Goal: Use online tool/utility: Utilize a website feature to perform a specific function

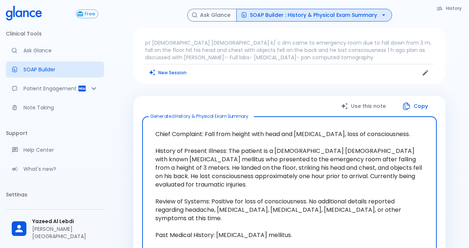
click at [235, 139] on textarea "Chief Complaint: Fall from height with head and [MEDICAL_DATA], loss of conscio…" at bounding box center [289, 235] width 284 height 225
click at [282, 57] on p "pt [DEMOGRAPHIC_DATA] [DEMOGRAPHIC_DATA] k/ c dm came to emergency room due to …" at bounding box center [289, 50] width 289 height 22
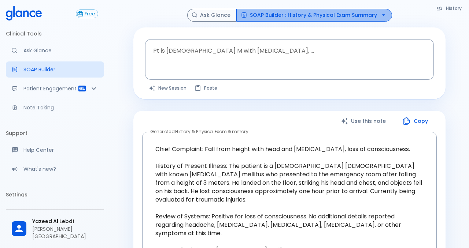
click at [317, 19] on button "SOAP Builder : History & Physical Exam Summary" at bounding box center [314, 15] width 156 height 13
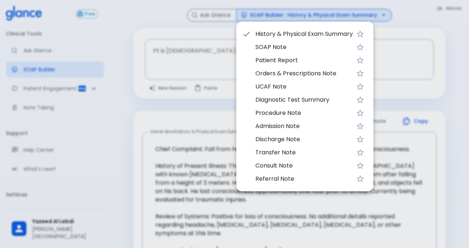
click at [334, 36] on span "History & Physical Exam Summary" at bounding box center [303, 34] width 97 height 9
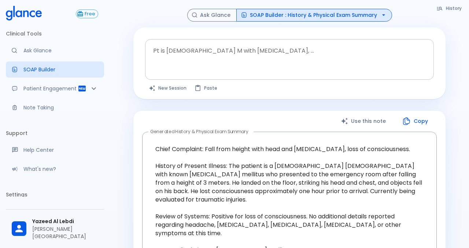
click at [317, 64] on textarea "Pt is [DEMOGRAPHIC_DATA] M with [MEDICAL_DATA], ..." at bounding box center [289, 53] width 278 height 23
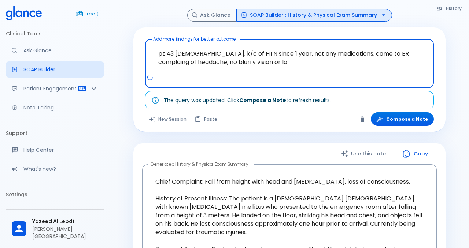
click at [200, 63] on textarea "pt 43 [DEMOGRAPHIC_DATA], k/c of HTN since 1 year, not any medications, came to…" at bounding box center [289, 58] width 278 height 32
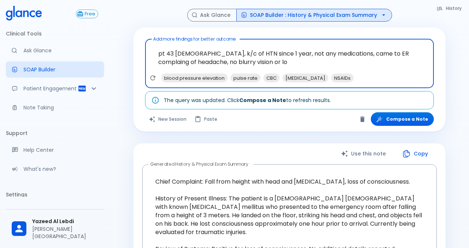
click at [258, 61] on textarea "pt 43 [DEMOGRAPHIC_DATA], k/c of HTN since 1 year, not any medications, came to…" at bounding box center [289, 58] width 278 height 32
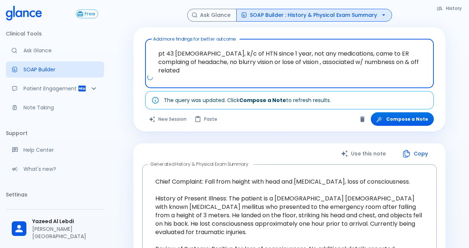
click at [385, 63] on textarea "pt 43 [DEMOGRAPHIC_DATA], k/c of HTN since 1 year, not any medications, came to…" at bounding box center [289, 58] width 278 height 32
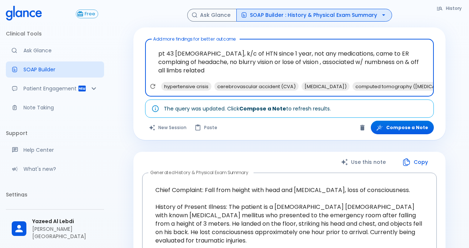
click at [274, 73] on textarea "pt 43 [DEMOGRAPHIC_DATA], k/c of HTN since 1 year, not any medications, came to…" at bounding box center [289, 62] width 278 height 40
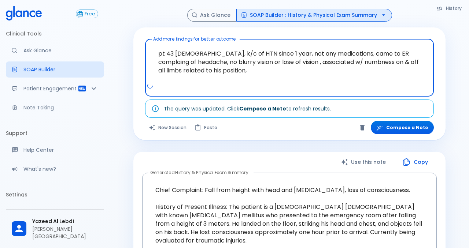
drag, startPoint x: 190, startPoint y: 62, endPoint x: 286, endPoint y: 66, distance: 96.1
click at [286, 66] on textarea "pt 43 [DEMOGRAPHIC_DATA], k/c of HTN since 1 year, not any medications, came to…" at bounding box center [289, 62] width 278 height 40
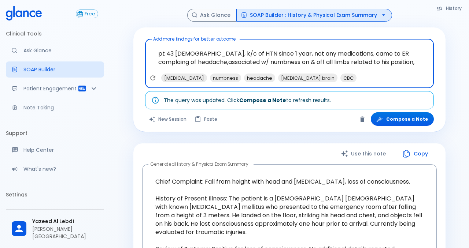
click at [396, 64] on textarea "pt 43 [DEMOGRAPHIC_DATA], k/c of HTN since 1 year, not any medications, came to…" at bounding box center [289, 58] width 278 height 32
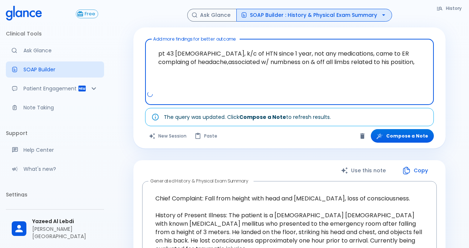
paste textarea "no blurry vision or lose of vision ,"
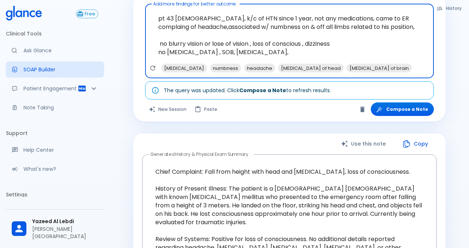
scroll to position [34, 0]
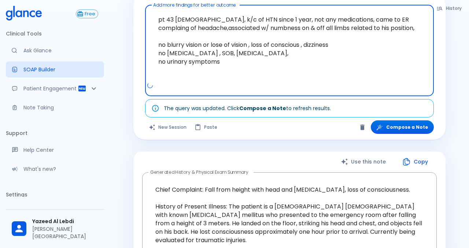
click at [189, 20] on textarea "pt 43 [DEMOGRAPHIC_DATA], k/c of HTN since 1 year, not any medications, came to…" at bounding box center [289, 45] width 278 height 74
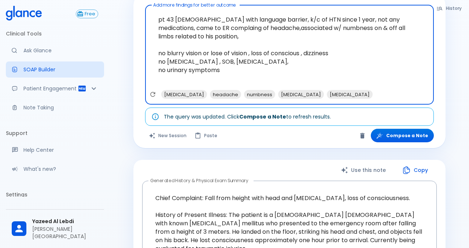
click at [254, 73] on textarea "pt 43 [DEMOGRAPHIC_DATA] with language barrier, k/c of HTN since 1 year, not an…" at bounding box center [289, 49] width 278 height 82
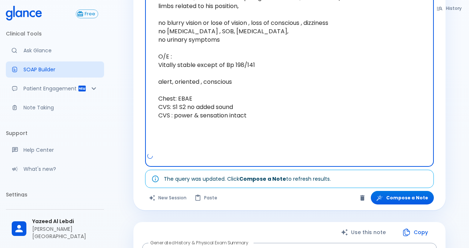
scroll to position [66, 0]
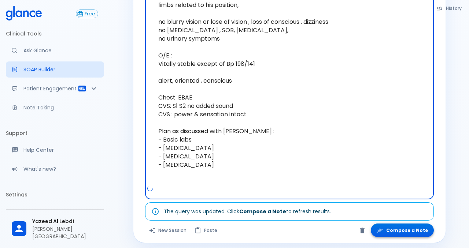
type textarea "pt 43 [DEMOGRAPHIC_DATA] with language barrier, k/c of HTN since 1 year, not an…"
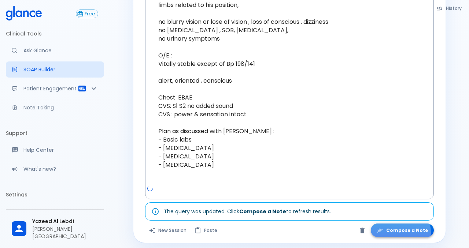
click at [399, 233] on button "Compose a Note" at bounding box center [402, 231] width 63 height 14
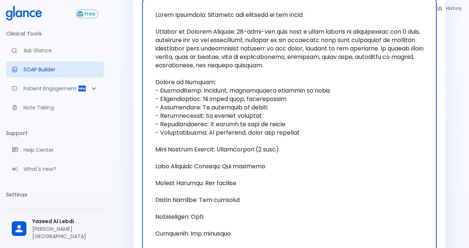
scroll to position [98, 0]
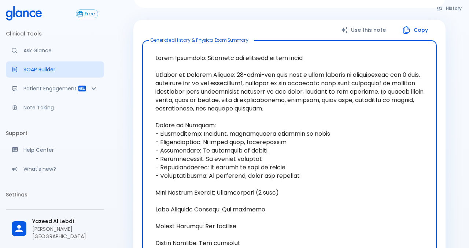
drag, startPoint x: 155, startPoint y: 74, endPoint x: 196, endPoint y: 105, distance: 51.8
click at [196, 105] on textarea "Generated History & Physical Exam Summary" at bounding box center [289, 206] width 284 height 318
click at [248, 117] on textarea "Generated History & Physical Exam Summary" at bounding box center [289, 206] width 284 height 318
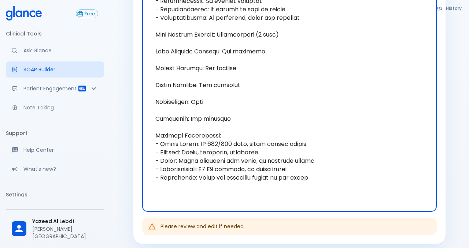
drag, startPoint x: 229, startPoint y: 75, endPoint x: 323, endPoint y: 151, distance: 120.4
click at [323, 151] on textarea "Generated History & Physical Exam Summary" at bounding box center [289, 47] width 284 height 318
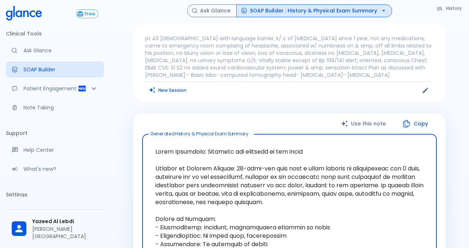
scroll to position [0, 0]
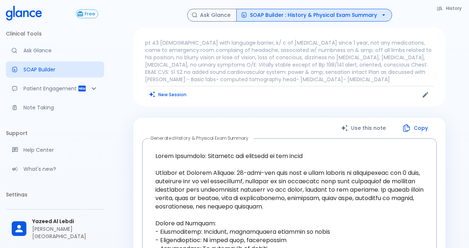
click at [296, 39] on p "pt 43 [DEMOGRAPHIC_DATA] with language barrier, k/ c of [MEDICAL_DATA] since 1 …" at bounding box center [289, 61] width 289 height 44
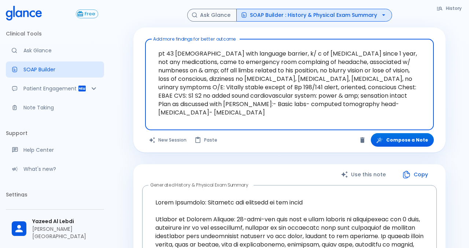
click at [415, 55] on textarea "pt 43 [DEMOGRAPHIC_DATA] with language barrier, k/ c of [MEDICAL_DATA] since 1 …" at bounding box center [289, 79] width 278 height 74
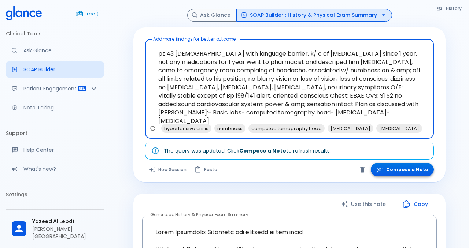
type textarea "pt 43 [DEMOGRAPHIC_DATA] with language barrier, k/ c of [MEDICAL_DATA] since 1 …"
click at [398, 171] on button "Compose a Note" at bounding box center [402, 170] width 63 height 14
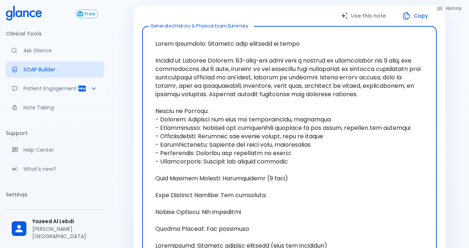
scroll to position [121, 0]
click at [398, 171] on textarea "Generated History & Physical Exam Summary" at bounding box center [289, 191] width 284 height 318
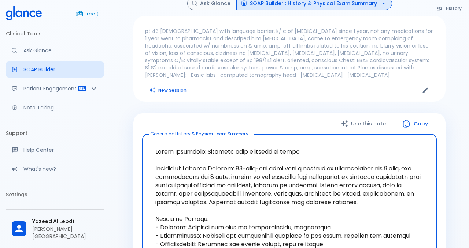
scroll to position [0, 0]
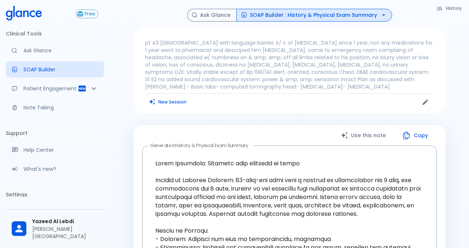
click at [282, 90] on p "pt 43 [DEMOGRAPHIC_DATA] with language barrier, k/ c of [MEDICAL_DATA] since 1 …" at bounding box center [289, 64] width 289 height 51
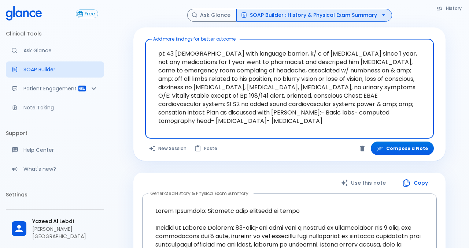
click at [421, 113] on textarea "pt 43 [DEMOGRAPHIC_DATA] with language barrier, k/ c of [MEDICAL_DATA] since 1 …" at bounding box center [289, 83] width 278 height 82
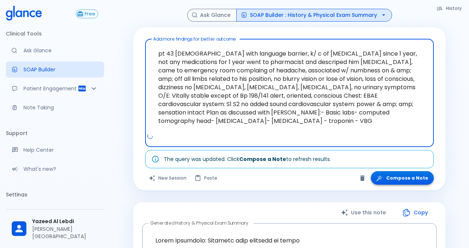
type textarea "pt 43 [DEMOGRAPHIC_DATA] with language barrier, k/ c of [MEDICAL_DATA] since 1 …"
click at [398, 181] on button "Compose a Note" at bounding box center [402, 178] width 63 height 14
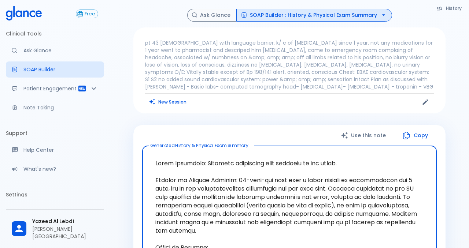
click at [381, 88] on p "pt 43 [DEMOGRAPHIC_DATA] with language barrier, k/ c of [MEDICAL_DATA] since 1 …" at bounding box center [289, 64] width 289 height 51
